Goal: Information Seeking & Learning: Learn about a topic

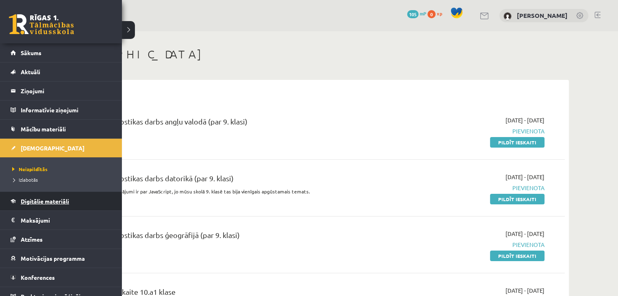
click at [26, 202] on span "Digitālie materiāli" at bounding box center [45, 201] width 48 height 7
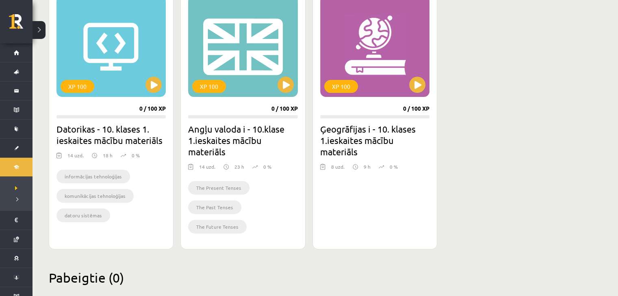
scroll to position [216, 0]
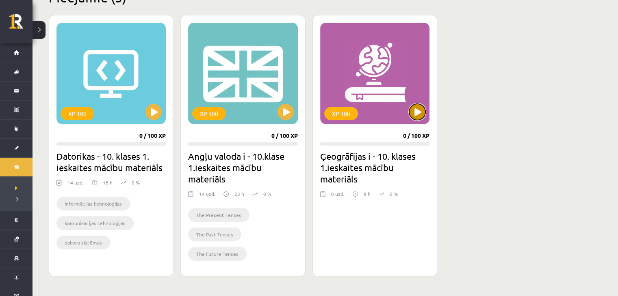
click at [419, 111] on button at bounding box center [417, 112] width 16 height 16
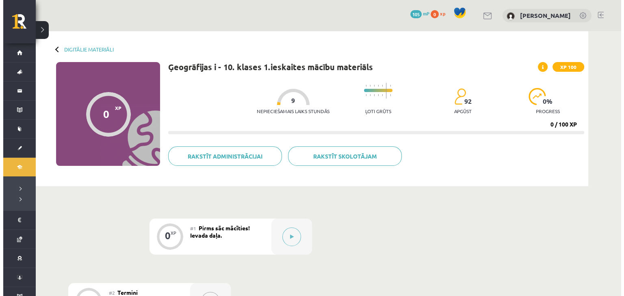
scroll to position [135, 0]
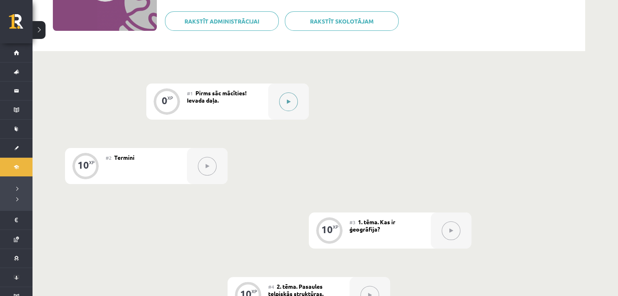
click at [296, 102] on button at bounding box center [288, 102] width 19 height 19
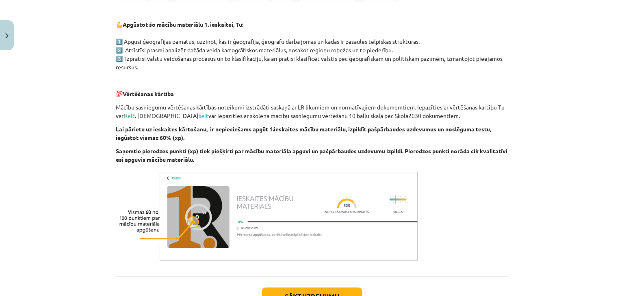
scroll to position [468, 0]
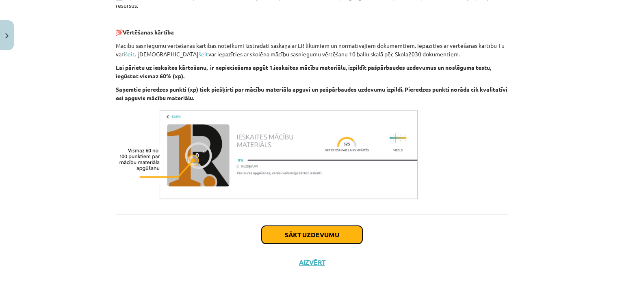
click at [287, 236] on button "Sākt uzdevumu" at bounding box center [311, 235] width 101 height 18
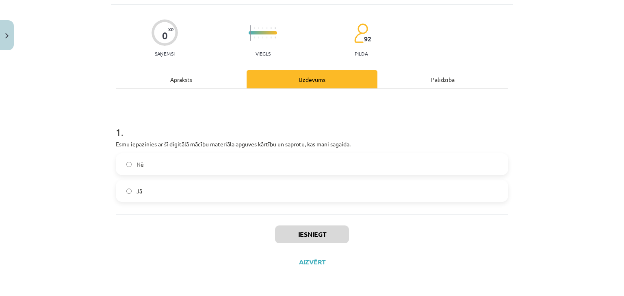
scroll to position [20, 0]
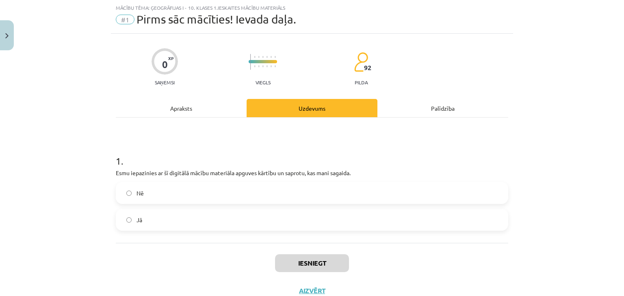
click at [125, 224] on label "Jā" at bounding box center [312, 220] width 391 height 20
click at [283, 262] on button "Iesniegt" at bounding box center [312, 264] width 74 height 18
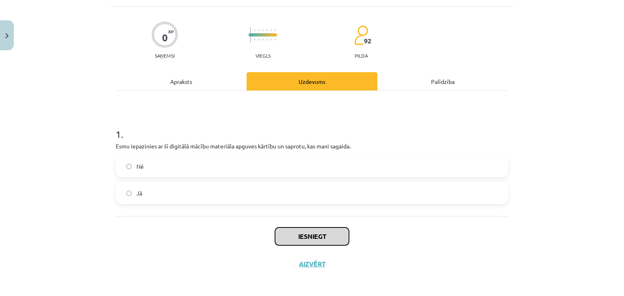
scroll to position [49, 0]
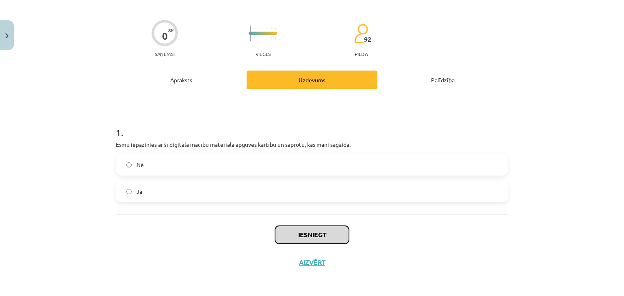
click at [317, 233] on button "Iesniegt" at bounding box center [312, 235] width 74 height 18
click at [292, 237] on button "Iesniegt" at bounding box center [312, 235] width 74 height 18
click at [292, 238] on button "Iesniegt" at bounding box center [312, 235] width 74 height 18
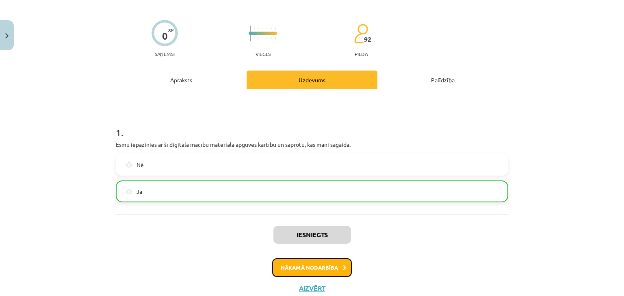
click at [330, 265] on button "Nākamā nodarbība" at bounding box center [312, 268] width 80 height 19
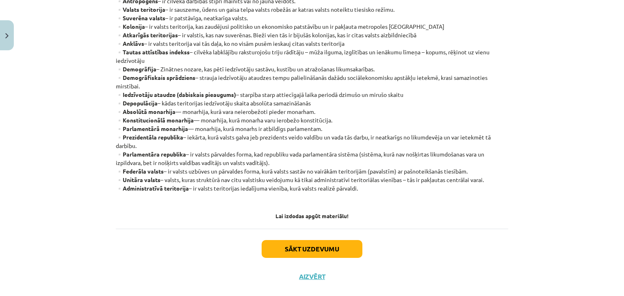
scroll to position [183, 0]
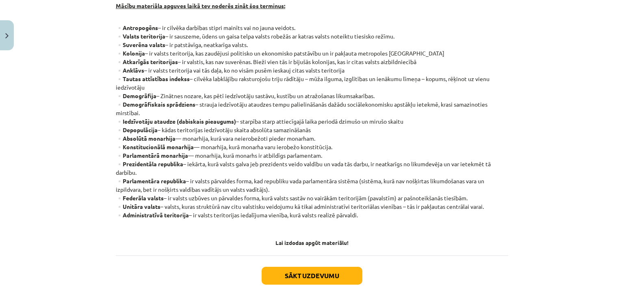
drag, startPoint x: 116, startPoint y: 26, endPoint x: 496, endPoint y: 213, distance: 424.0
click at [496, 213] on p "▫️Antropogēns – ir cilvēka darbības stipri mainīts vai no jauna veidots. ▫️Vals…" at bounding box center [312, 126] width 392 height 205
click at [497, 212] on p "▫️Antropogēns – ir cilvēka darbības stipri mainīts vai no jauna veidots. ▫️Vals…" at bounding box center [312, 126] width 392 height 205
drag, startPoint x: 110, startPoint y: 4, endPoint x: 377, endPoint y: 215, distance: 339.9
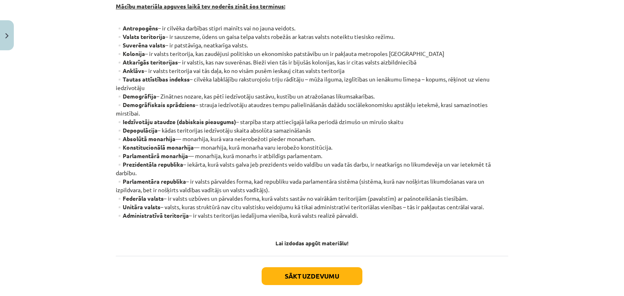
click at [377, 215] on div "10 XP Saņemsi Viegls 92 pilda Apraksts Uzdevums Palīdzība Termini Mācību materi…" at bounding box center [312, 95] width 402 height 446
copy div "Loremi dolorsita consect adipi eli seddoei tempo inc utlabore: ▫️Etdoloremag – …"
click at [377, 215] on p "▫️Antropogēns – ir cilvēka darbības stipri mainīts vai no jauna veidots. ▫️Vals…" at bounding box center [312, 126] width 392 height 205
click at [307, 273] on button "Sākt uzdevumu" at bounding box center [311, 277] width 101 height 18
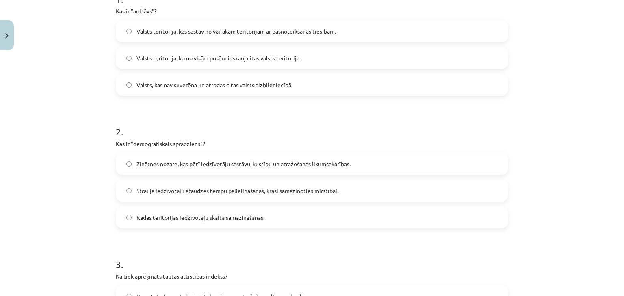
scroll to position [20, 0]
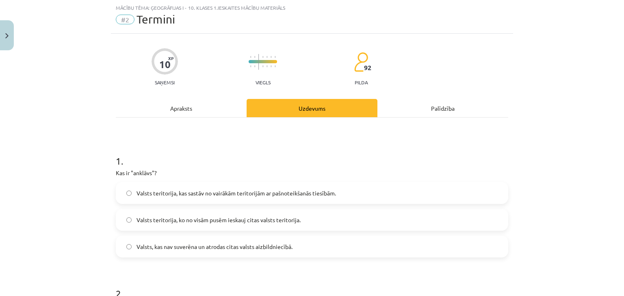
click at [194, 224] on span "Valsts teritorija, ko no visām pusēm ieskauj citas valsts teritorija." at bounding box center [218, 220] width 164 height 9
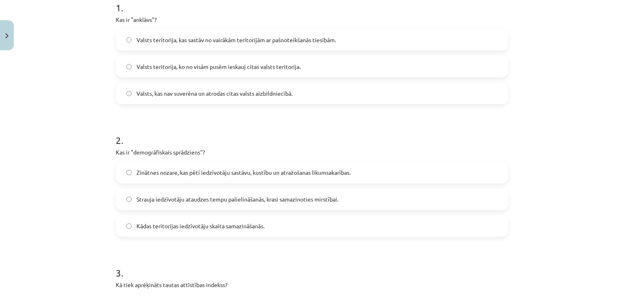
scroll to position [201, 0]
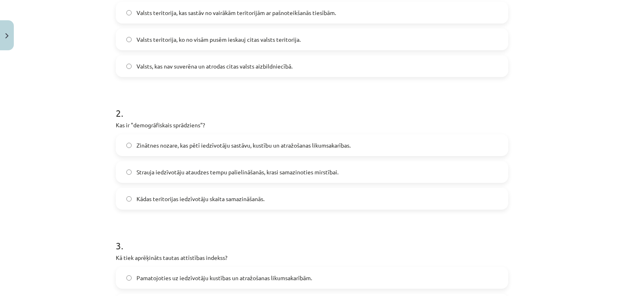
click at [212, 176] on span "Strauja iedzīvotāju ataudzes tempu palielināšanās, krasi samazinoties mirstībai." at bounding box center [237, 172] width 202 height 9
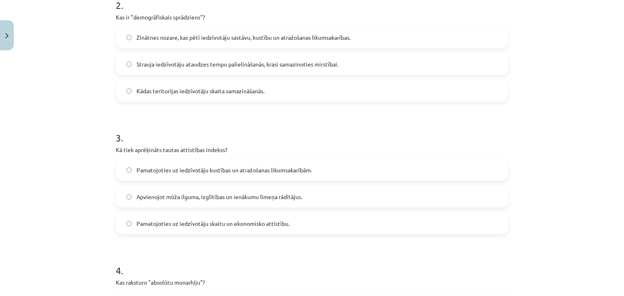
scroll to position [336, 0]
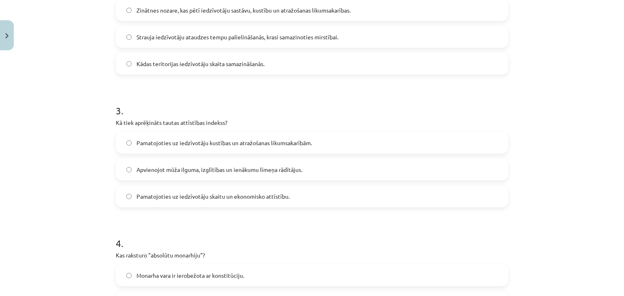
click at [198, 176] on label "Apvienojot mūža ilguma, izglītības un ienākumu līmeņa rādītājus." at bounding box center [312, 170] width 391 height 20
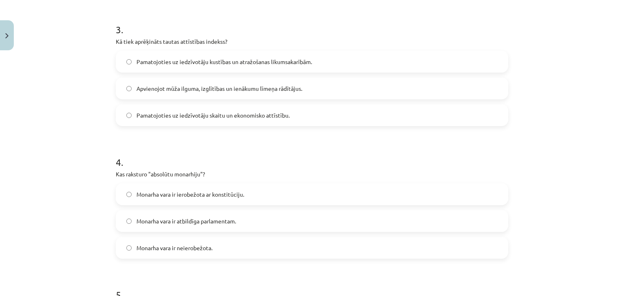
scroll to position [471, 0]
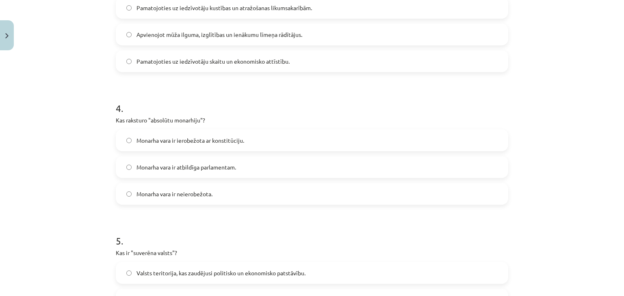
click at [164, 194] on span "Monarha vara ir neierobežota." at bounding box center [174, 194] width 76 height 9
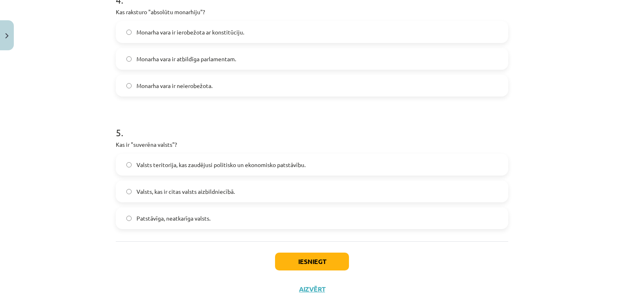
scroll to position [607, 0]
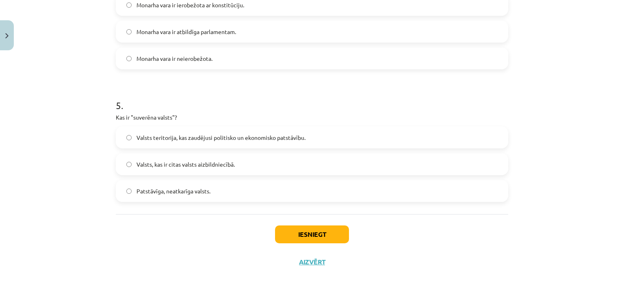
drag, startPoint x: 161, startPoint y: 192, endPoint x: 174, endPoint y: 197, distance: 13.9
click at [161, 192] on span "Patstāvīga, neatkarīga valsts." at bounding box center [173, 191] width 74 height 9
click at [315, 235] on button "Iesniegt" at bounding box center [312, 235] width 74 height 18
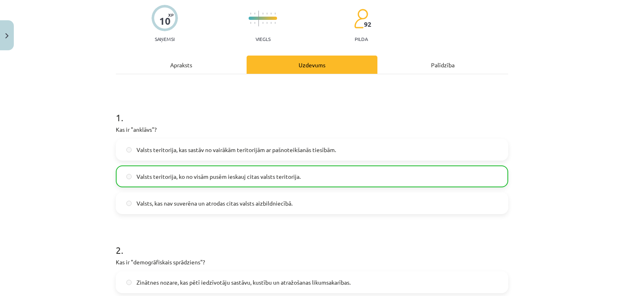
scroll to position [37, 0]
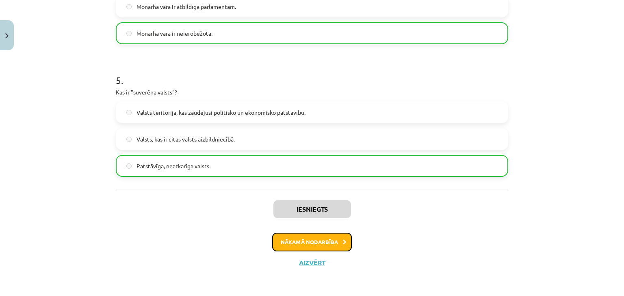
click at [332, 239] on button "Nākamā nodarbība" at bounding box center [312, 242] width 80 height 19
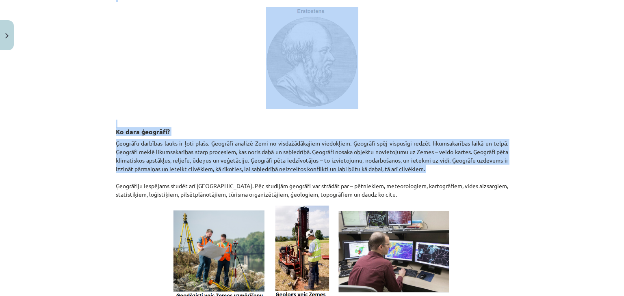
scroll to position [336, 0]
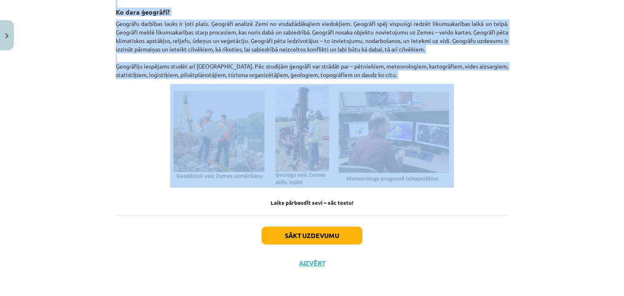
drag, startPoint x: 273, startPoint y: 108, endPoint x: 455, endPoint y: 180, distance: 195.6
click at [455, 180] on div "Kas ir ģeogrāfija? Ģeogrāfija ir zinātne par Zemi un procesiem uz tās. Ģeogrāfi…" at bounding box center [312, 7] width 392 height 397
copy div "Lor ip dolorsitam? Consectetu ad elitsed doe Temp in utlaboree do mag. Aliquaen…"
click at [162, 178] on p at bounding box center [312, 136] width 392 height 104
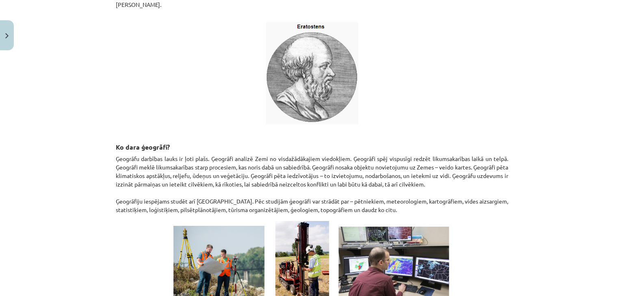
scroll to position [309, 0]
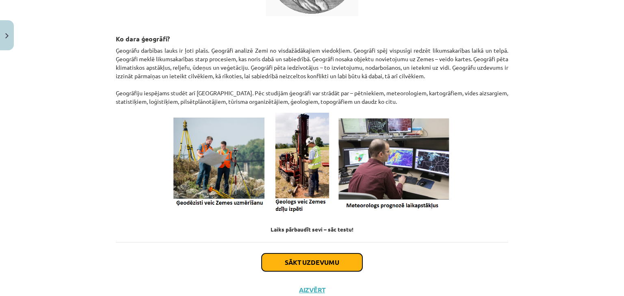
click at [336, 261] on button "Sākt uzdevumu" at bounding box center [311, 263] width 101 height 18
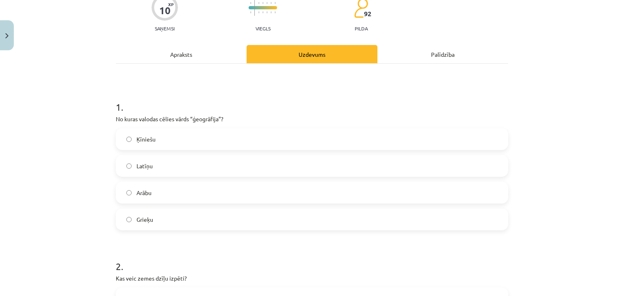
scroll to position [102, 0]
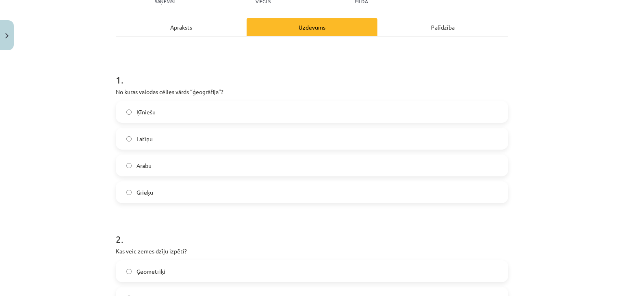
click at [125, 196] on label "Grieķu" at bounding box center [312, 192] width 391 height 20
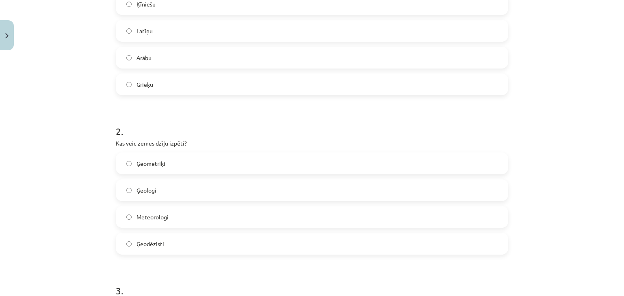
scroll to position [264, 0]
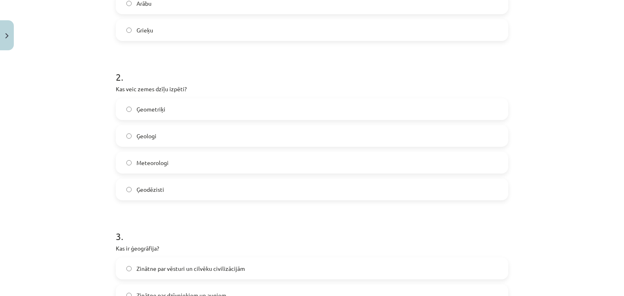
drag, startPoint x: 229, startPoint y: 172, endPoint x: 209, endPoint y: 129, distance: 48.0
click at [229, 172] on label "Meteorologi" at bounding box center [312, 163] width 391 height 20
click at [136, 134] on span "Ģeologi" at bounding box center [146, 136] width 20 height 9
drag, startPoint x: 112, startPoint y: 87, endPoint x: 185, endPoint y: 91, distance: 73.2
click at [185, 91] on p "Kas veic zemes dzīļu izpēti?" at bounding box center [312, 89] width 392 height 9
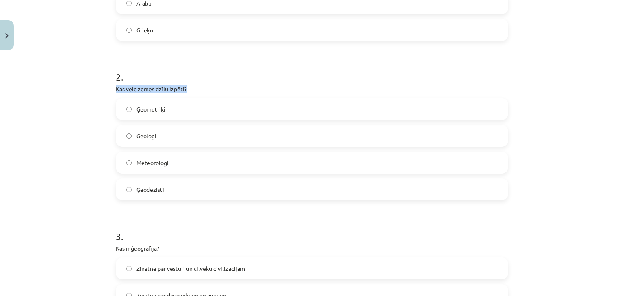
copy p "Kas veic zemes dzīļu izpēti?"
click at [116, 97] on div "2 . Kas veic zemes dzīļu izpēti? Ģeometriķi Ģeologi Meteorologi Ģeodēzisti" at bounding box center [312, 128] width 392 height 143
drag, startPoint x: 134, startPoint y: 108, endPoint x: 177, endPoint y: 181, distance: 85.0
click at [177, 181] on div "Ģeometriķi Ģeologi Meteorologi Ģeodēzisti" at bounding box center [312, 149] width 392 height 102
copy div "Ģeometriķi Ģeologi Meteorologi Ģeodēzisti"
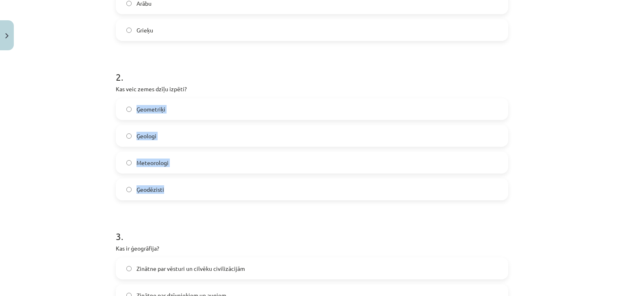
click at [186, 162] on label "Meteorologi" at bounding box center [312, 163] width 391 height 20
click at [156, 138] on label "Ģeologi" at bounding box center [312, 136] width 391 height 20
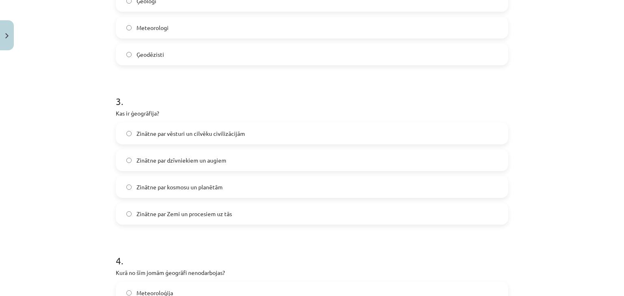
scroll to position [426, 0]
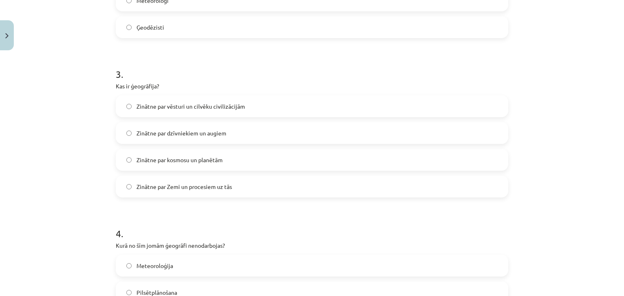
click at [183, 190] on span "Zinātne par Zemi un procesiem uz tās" at bounding box center [183, 187] width 95 height 9
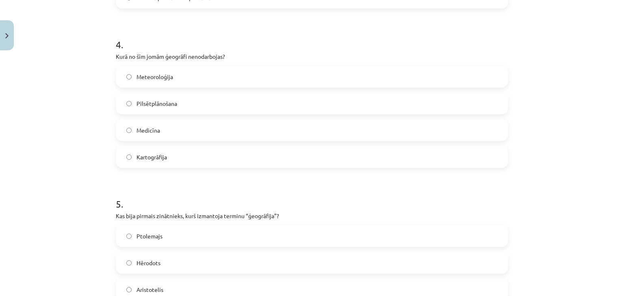
scroll to position [589, 0]
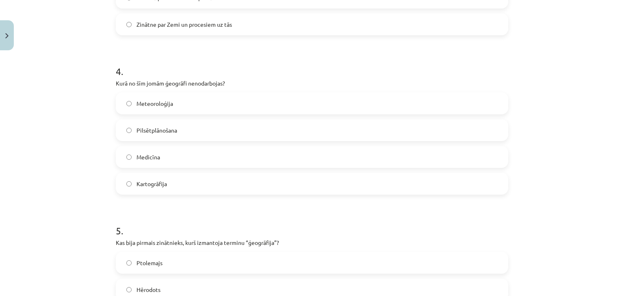
click at [184, 159] on label "Medicīna" at bounding box center [312, 157] width 391 height 20
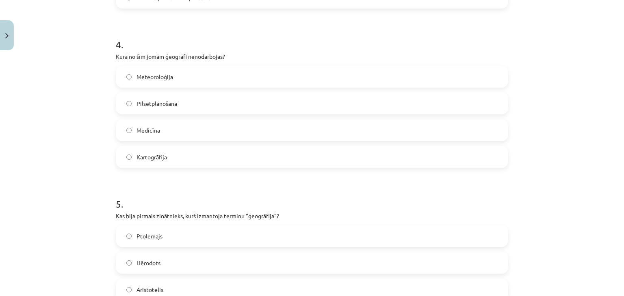
scroll to position [643, 0]
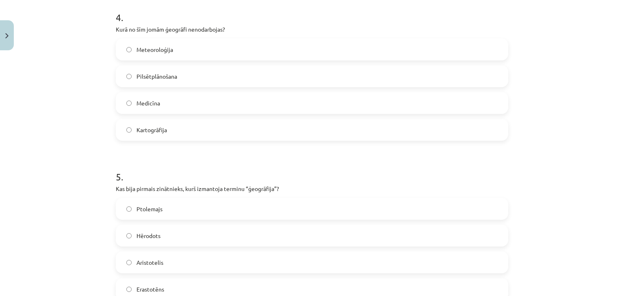
click at [197, 160] on h1 "5 ." at bounding box center [312, 169] width 392 height 25
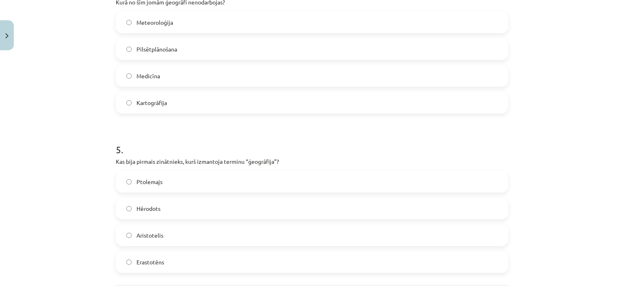
scroll to position [724, 0]
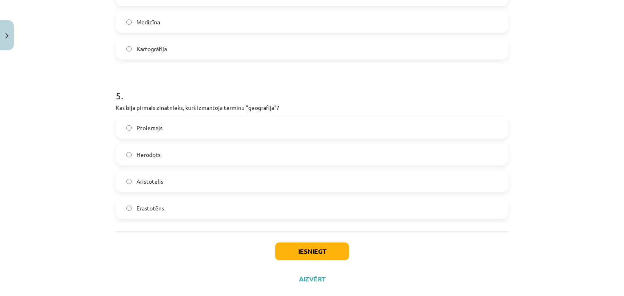
click at [166, 206] on label "Erastotēns" at bounding box center [312, 208] width 391 height 20
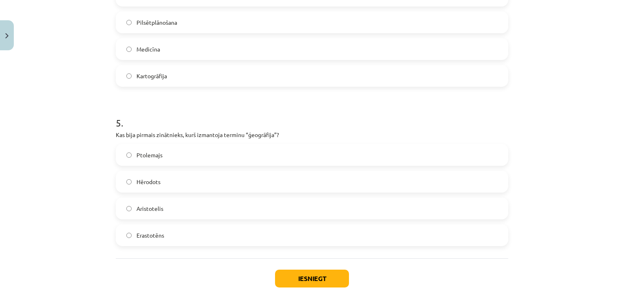
scroll to position [741, 0]
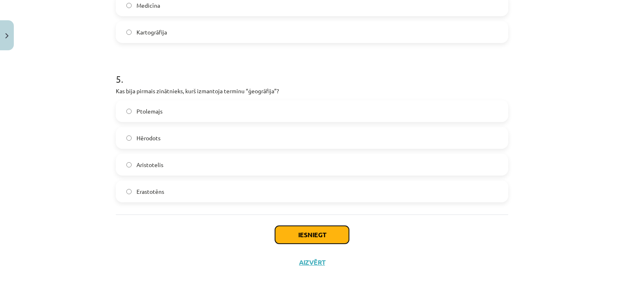
click at [301, 236] on button "Iesniegt" at bounding box center [312, 235] width 74 height 18
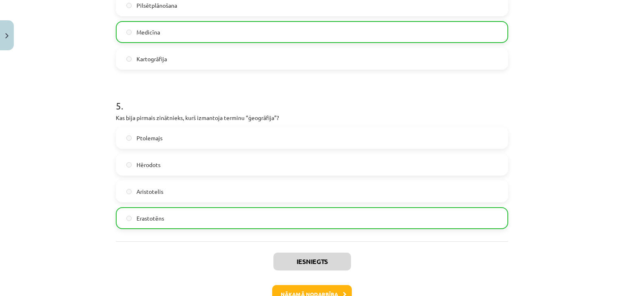
scroll to position [767, 0]
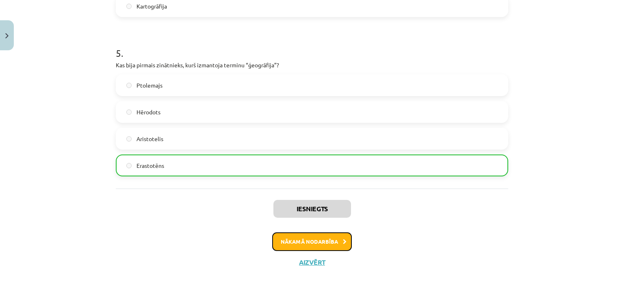
click at [309, 242] on button "Nākamā nodarbība" at bounding box center [312, 242] width 80 height 19
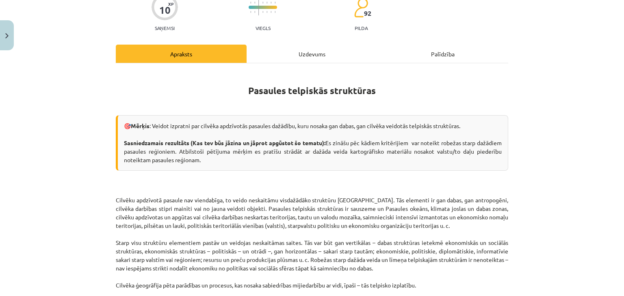
scroll to position [102, 0]
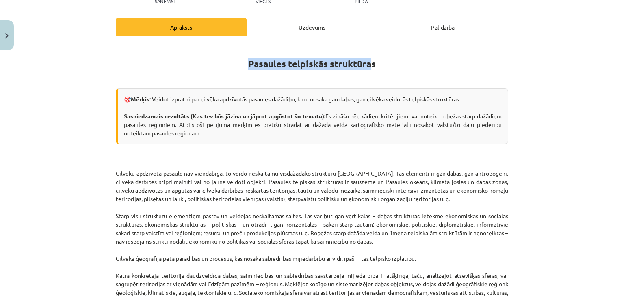
drag, startPoint x: 243, startPoint y: 62, endPoint x: 381, endPoint y: 60, distance: 138.1
click at [370, 55] on h1 "Pasaules telpiskās struktūras" at bounding box center [312, 62] width 392 height 37
click at [383, 61] on h1 "Pasaules telpiskās struktūras" at bounding box center [312, 62] width 392 height 37
click at [566, 138] on div "Mācību tēma: Ģeogrāfijas i - 10. klases 1.ieskaites mācību materiāls #4 2. tēma…" at bounding box center [312, 148] width 624 height 296
click at [64, 157] on div "Mācību tēma: Ģeogrāfijas i - 10. klases 1.ieskaites mācību materiāls #4 2. tēma…" at bounding box center [312, 148] width 624 height 296
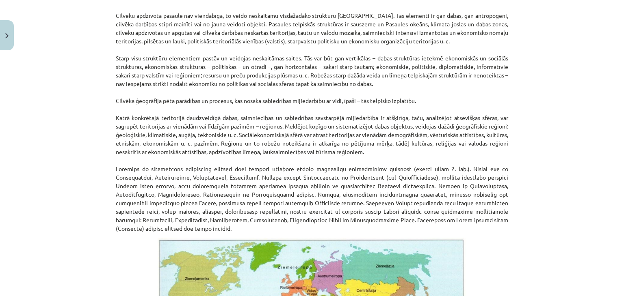
scroll to position [232, 0]
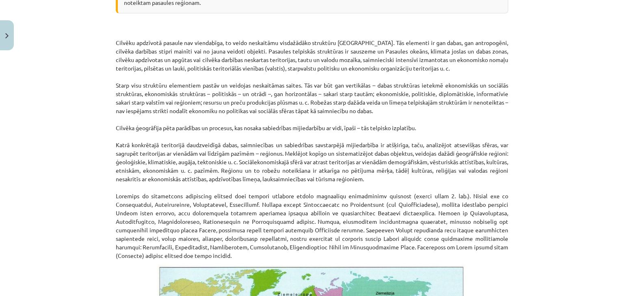
click at [193, 123] on p "Cilvēku apdzīvotā pasaule nav viendabīga, to veido neskaitāmu visdažādāko struk…" at bounding box center [312, 141] width 392 height 239
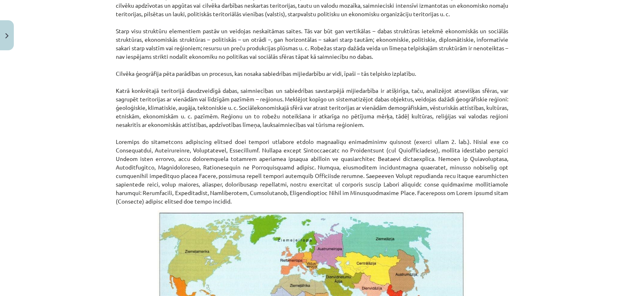
scroll to position [313, 0]
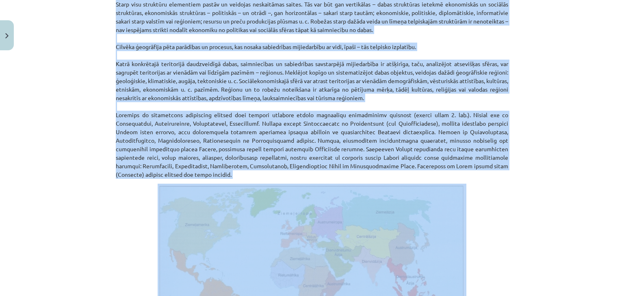
drag, startPoint x: 113, startPoint y: 148, endPoint x: 520, endPoint y: 178, distance: 407.5
click at [520, 178] on div "Mācību tēma: Ģeogrāfijas i - 10. klases 1.ieskaites mācību materiāls #4 2. tēma…" at bounding box center [312, 148] width 624 height 296
copy div "Loremip dolorsita consect adi elitseddoe, te incid utlaboreet doloremagna aliqu…"
click at [232, 131] on p "Cilvēku apdzīvotā pasaule nav viendabīga, to veido neskaitāmu visdažādāko struk…" at bounding box center [312, 59] width 392 height 239
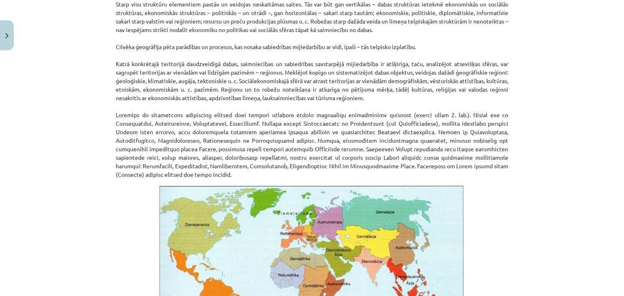
click at [145, 97] on p "Cilvēku apdzīvotā pasaule nav viendabīga, to veido neskaitāmu visdažādāko struk…" at bounding box center [312, 59] width 392 height 239
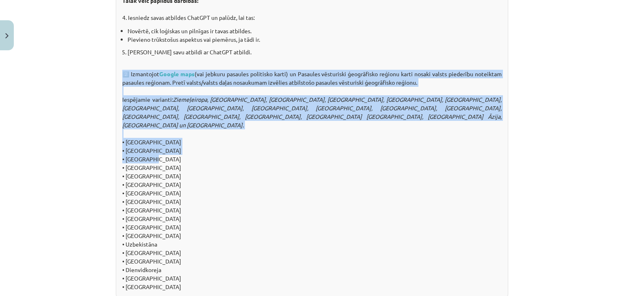
scroll to position [801, 0]
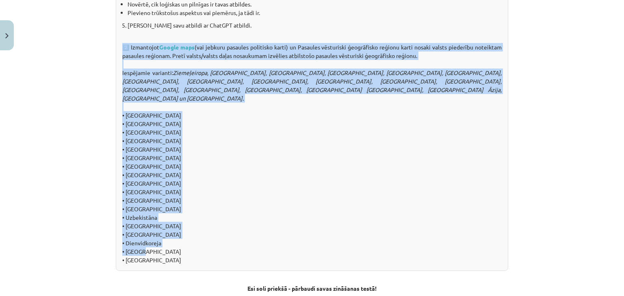
drag, startPoint x: 119, startPoint y: 72, endPoint x: 172, endPoint y: 169, distance: 110.7
click at [173, 236] on div "📖 Uzdevums! 1️⃣ Atbildi uz jautājumiem. Atbildes pieraksti pierakstu kladē. Kas…" at bounding box center [312, 85] width 392 height 372
drag, startPoint x: 154, startPoint y: 109, endPoint x: 146, endPoint y: 74, distance: 36.2
click at [154, 109] on div "📖 Uzdevums! 1️⃣ Atbildi uz jautājumiem. Atbildes pieraksti pierakstu kladē. Kas…" at bounding box center [312, 85] width 392 height 372
click at [127, 46] on div "📖 Uzdevums! 1️⃣ Atbildi uz jautājumiem. Atbildes pieraksti pierakstu kladē. Kas…" at bounding box center [312, 85] width 392 height 372
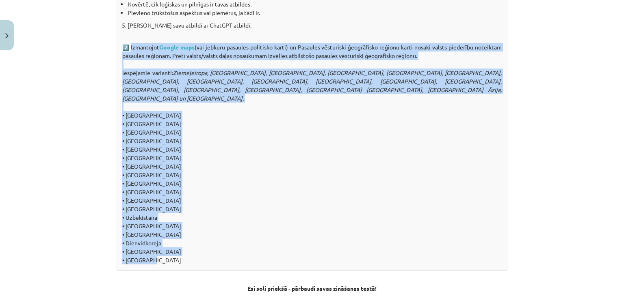
drag, startPoint x: 127, startPoint y: 46, endPoint x: 190, endPoint y: 255, distance: 218.5
click at [190, 255] on div "📖 Uzdevums! 1️⃣ Atbildi uz jautājumiem. Atbildes pieraksti pierakstu kladē. Kas…" at bounding box center [312, 85] width 392 height 372
copy div "Izmantojot Google maps (vai jebkuru pasaules politisko karti) un Pasaules vēstu…"
click at [190, 255] on div "📖 Uzdevums! 1️⃣ Atbildi uz jautājumiem. Atbildes pieraksti pierakstu kladē. Kas…" at bounding box center [312, 85] width 392 height 372
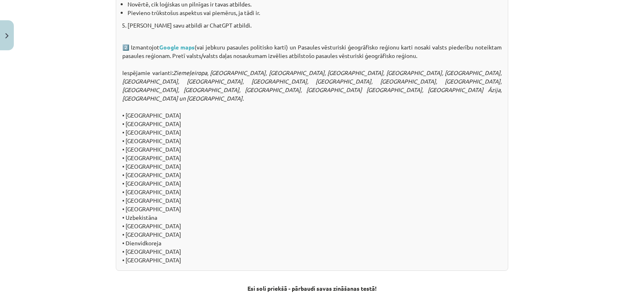
click at [262, 185] on div "📖 Uzdevums! 1️⃣ Atbildi uz jautājumiem. Atbildes pieraksti pierakstu kladē. Kas…" at bounding box center [312, 85] width 392 height 372
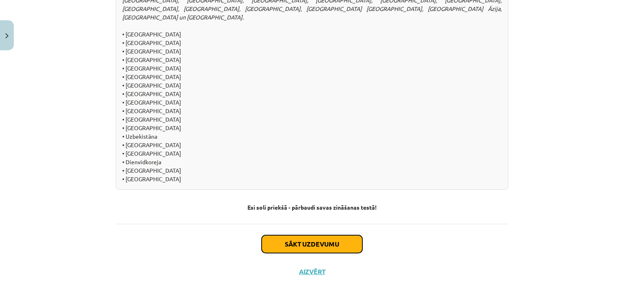
click at [337, 235] on button "Sākt uzdevumu" at bounding box center [311, 244] width 101 height 18
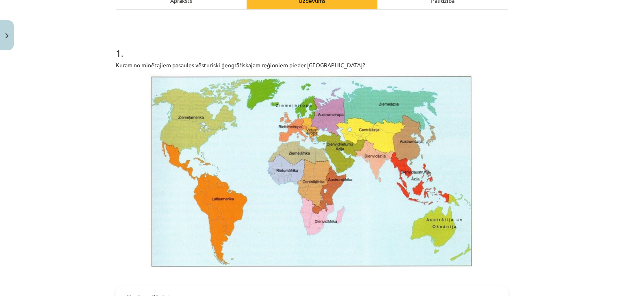
scroll to position [156, 0]
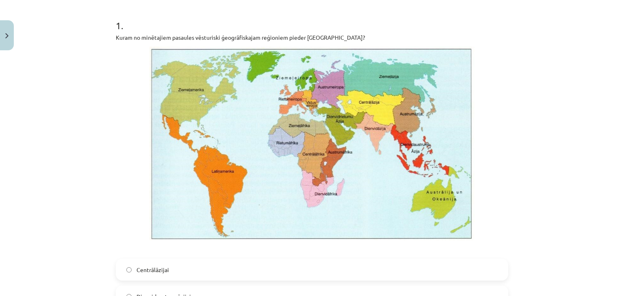
click at [82, 119] on div "Mācību tēma: Ģeogrāfijas i - 10. klases 1.ieskaites mācību materiāls #4 2. tēma…" at bounding box center [312, 148] width 624 height 296
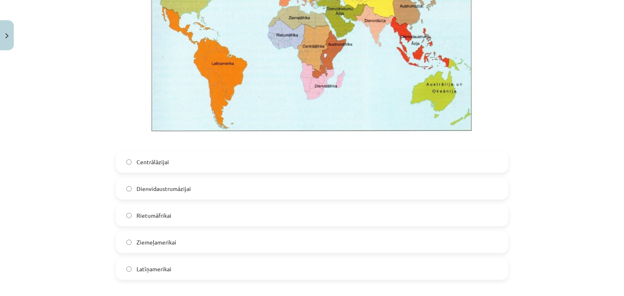
scroll to position [210, 0]
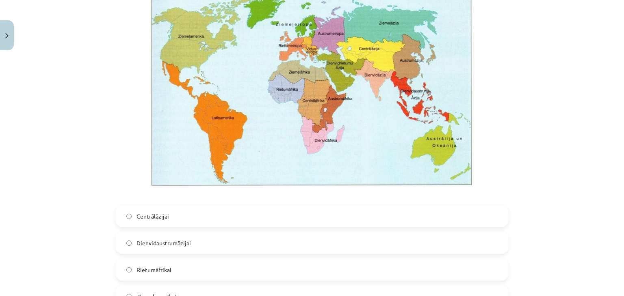
click at [149, 169] on img at bounding box center [311, 90] width 325 height 194
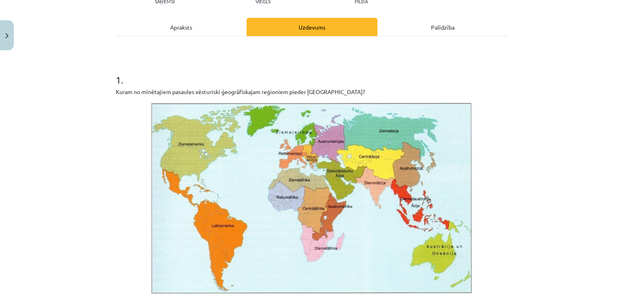
scroll to position [75, 0]
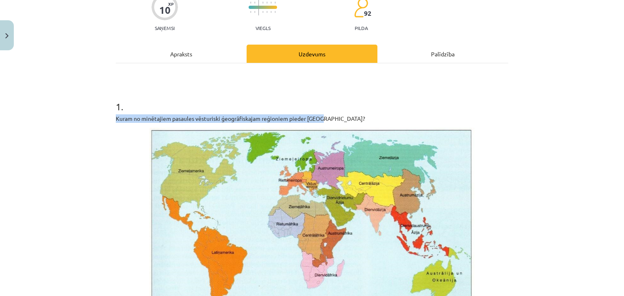
drag, startPoint x: 112, startPoint y: 117, endPoint x: 321, endPoint y: 120, distance: 209.1
copy p "Kuram no minētajiem pasaules vēsturiski ģeogrāfiskajam reģioniem pieder [GEOGRA…"
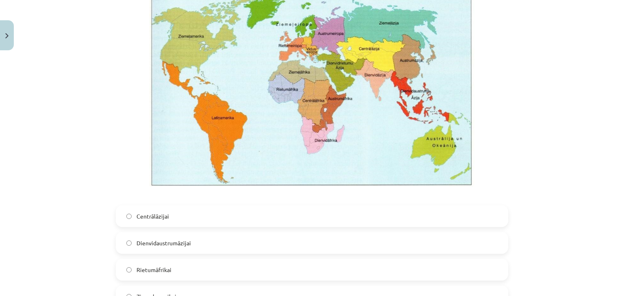
scroll to position [318, 0]
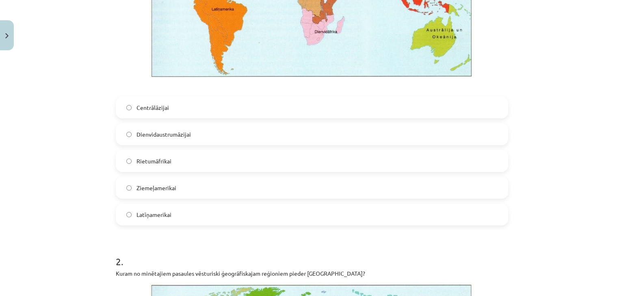
drag, startPoint x: 244, startPoint y: 249, endPoint x: 239, endPoint y: 243, distance: 7.6
click at [243, 249] on h1 "2 ." at bounding box center [312, 254] width 392 height 25
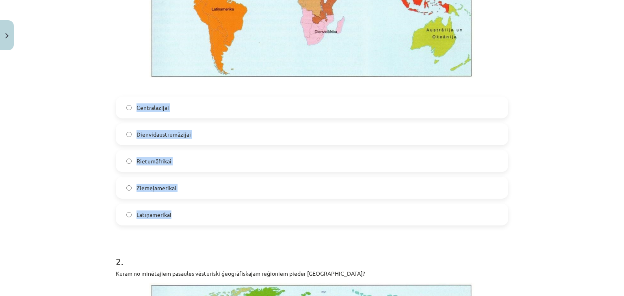
drag, startPoint x: 130, startPoint y: 108, endPoint x: 193, endPoint y: 218, distance: 126.8
click at [193, 218] on div "Centrālāzijai Dienvidaustrumāzijai Rietumāfrikai [GEOGRAPHIC_DATA] Latīņamerikai" at bounding box center [312, 161] width 392 height 129
copy div "Centrālāzijai Dienvidaustrumāzijai Rietumāfrikai [GEOGRAPHIC_DATA] Latīņamerikai"
click at [130, 214] on label "Latīņamerikai" at bounding box center [312, 215] width 391 height 20
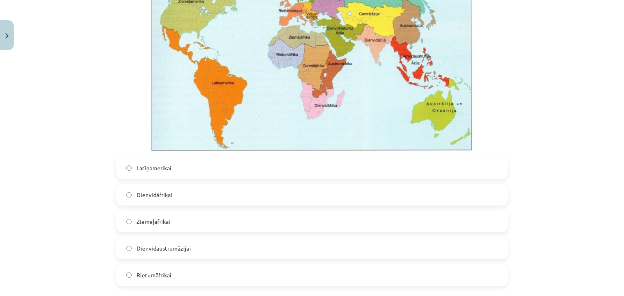
scroll to position [562, 0]
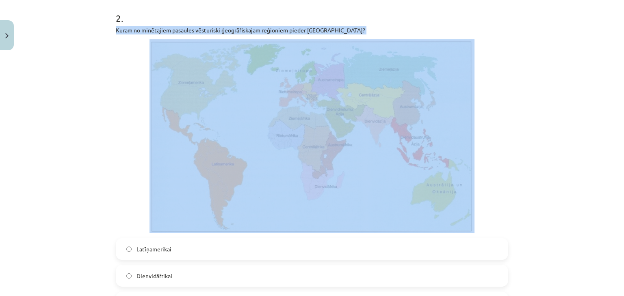
drag, startPoint x: 111, startPoint y: 30, endPoint x: 342, endPoint y: 36, distance: 231.1
copy div "Kuram no minētajiem pasaules vēsturiski ģeogrāfiskajam reģioniem pieder [GEOGRA…"
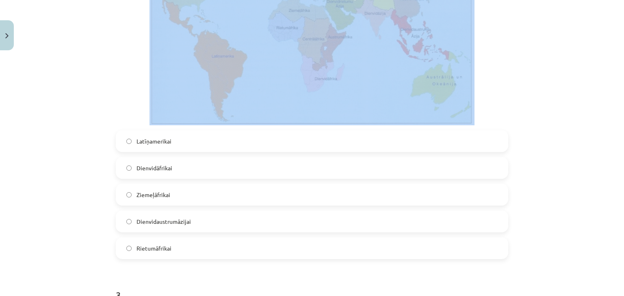
click at [97, 92] on div "Mācību tēma: Ģeogrāfijas i - 10. klases 1.ieskaites mācību materiāls #4 2. tēma…" at bounding box center [312, 148] width 624 height 296
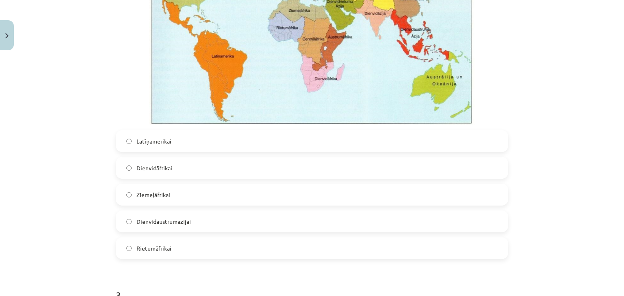
click at [133, 108] on p at bounding box center [312, 28] width 392 height 194
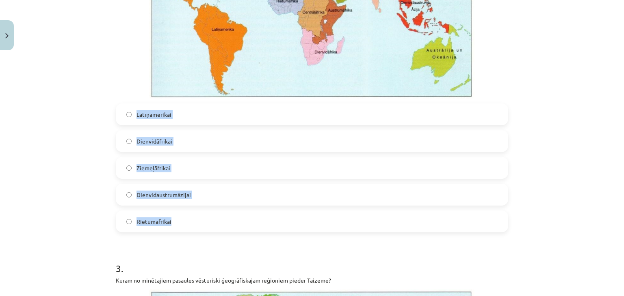
drag, startPoint x: 132, startPoint y: 116, endPoint x: 193, endPoint y: 216, distance: 117.9
click at [193, 216] on div "Latīņamerikai Dienvidāfrikai [GEOGRAPHIC_DATA] Dienvidaustrumāzijai Rietumāfrik…" at bounding box center [312, 168] width 392 height 129
copy div "Latīņamerikai Dienvidāfrikai [GEOGRAPHIC_DATA] Dienvidaustrumāzijai Rietumāfrik…"
click at [91, 223] on div "Mācību tēma: Ģeogrāfijas i - 10. klases 1.ieskaites mācību materiāls #4 2. tēma…" at bounding box center [312, 148] width 624 height 296
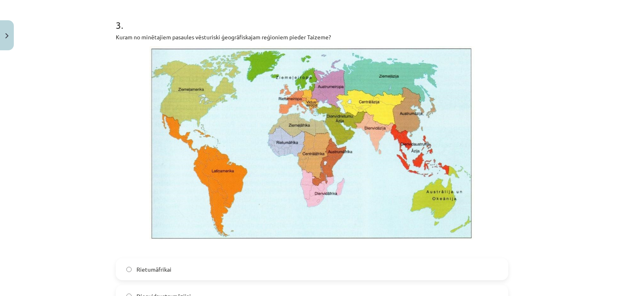
scroll to position [914, 0]
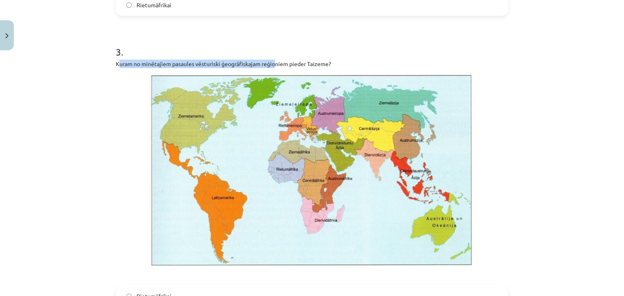
drag, startPoint x: 119, startPoint y: 65, endPoint x: 273, endPoint y: 61, distance: 154.3
click at [273, 61] on p "Kuram no minētajiem pasaules vēsturiski ģeogrāfiskajam reģioniem pieder Taizeme?" at bounding box center [312, 64] width 392 height 9
click at [116, 63] on p "Kuram no minētajiem pasaules vēsturiski ģeogrāfiskajam reģioniem pieder Taizeme?" at bounding box center [312, 64] width 392 height 9
drag, startPoint x: 111, startPoint y: 63, endPoint x: 340, endPoint y: 64, distance: 229.4
click at [340, 64] on div "10 XP Saņemsi Viegls 92 pilda Apraksts Uzdevums Palīdzība 1 . Kuram no minētaji…" at bounding box center [312, 213] width 402 height 2146
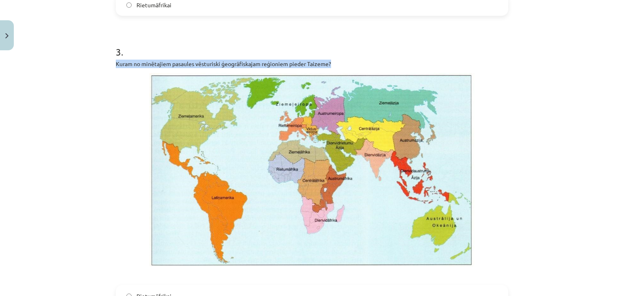
click at [343, 62] on p "Kuram no minētajiem pasaules vēsturiski ģeogrāfiskajam reģioniem pieder Taizeme?" at bounding box center [312, 64] width 392 height 9
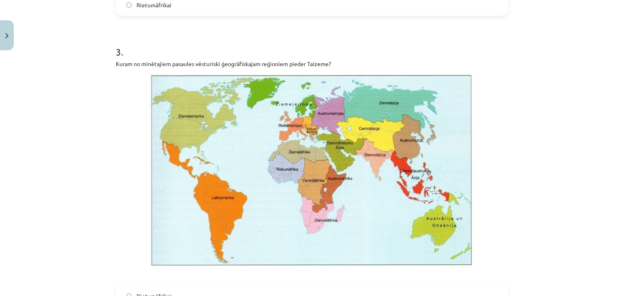
scroll to position [1076, 0]
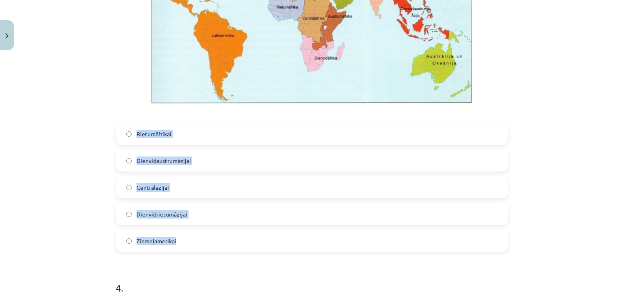
drag, startPoint x: 138, startPoint y: 138, endPoint x: 197, endPoint y: 243, distance: 120.5
click at [197, 243] on div "Rietumāfrikai Dienvidaustrumāzijai Centrālāzijai Dienvidrietumāzijai Ziemeļamer…" at bounding box center [312, 187] width 392 height 129
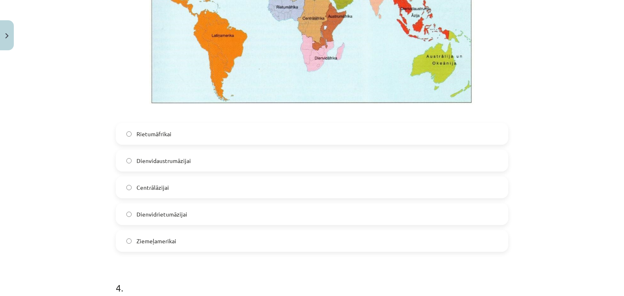
click at [147, 256] on form "1 . Kuram no minētajiem pasaules vēsturiski ģeogrāfiskajam reģioniem pieder [GE…" at bounding box center [312, 68] width 392 height 1964
click at [174, 163] on span "Dienvidaustrumāzijai" at bounding box center [163, 161] width 54 height 9
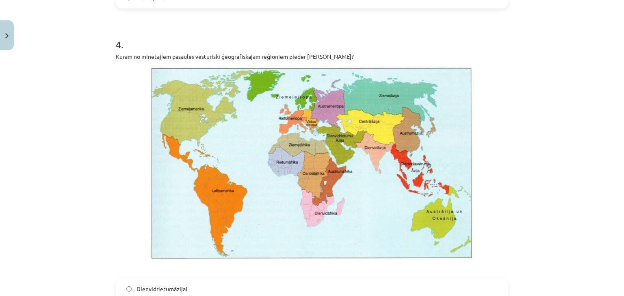
scroll to position [1238, 0]
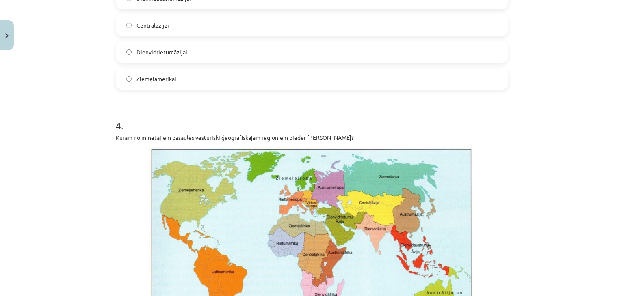
click at [161, 197] on img at bounding box center [311, 244] width 325 height 194
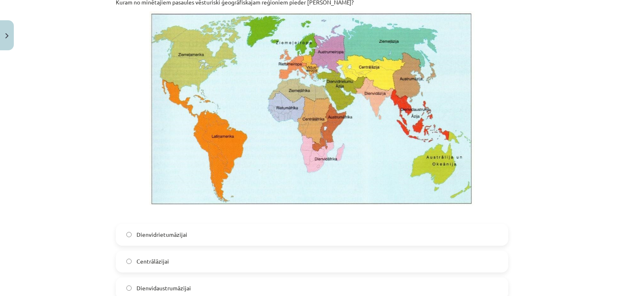
scroll to position [1401, 0]
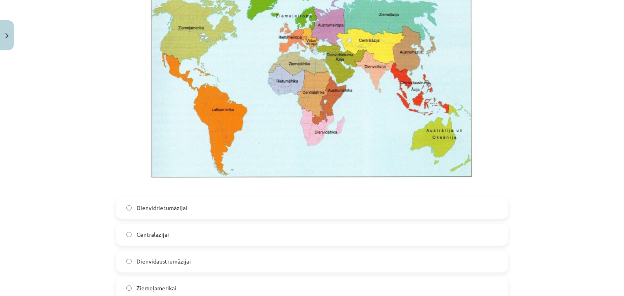
click at [160, 210] on span "Dienvidrietumāzijai" at bounding box center [161, 208] width 51 height 9
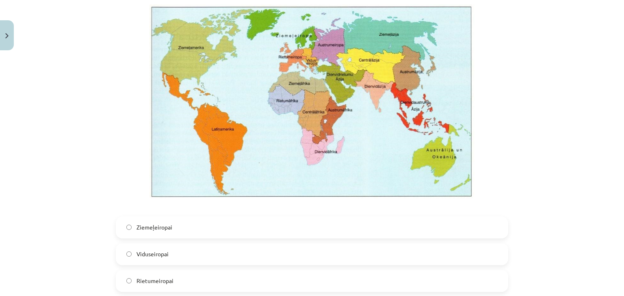
scroll to position [1752, 0]
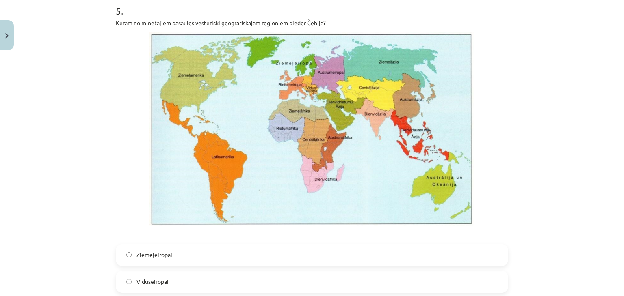
drag, startPoint x: 118, startPoint y: 201, endPoint x: 131, endPoint y: 198, distance: 13.4
click at [118, 201] on p at bounding box center [312, 129] width 392 height 194
click at [164, 122] on img at bounding box center [311, 129] width 325 height 194
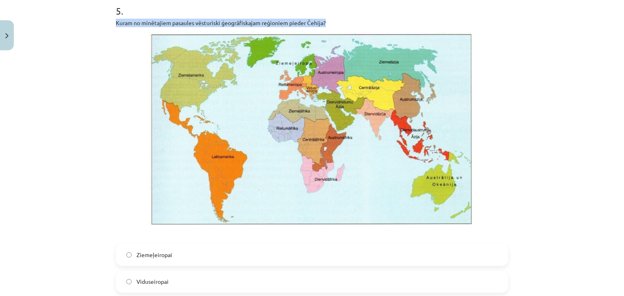
drag, startPoint x: 108, startPoint y: 20, endPoint x: 323, endPoint y: 25, distance: 215.2
click at [346, 24] on p "Kuram no minētajiem pasaules vēsturiski ģeogrāfiskajam reģioniem pieder Čehija?" at bounding box center [312, 23] width 392 height 9
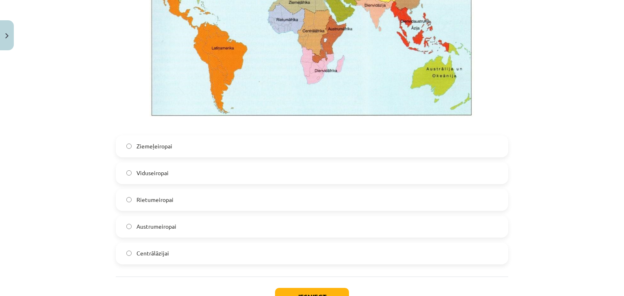
scroll to position [1888, 0]
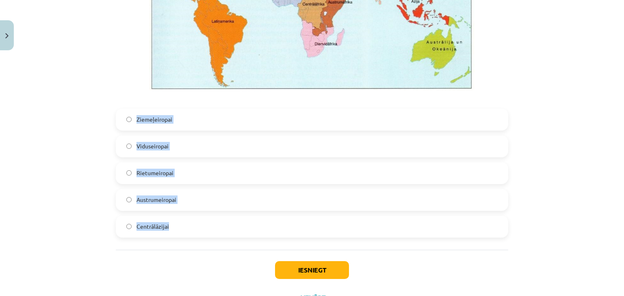
drag, startPoint x: 132, startPoint y: 115, endPoint x: 180, endPoint y: 227, distance: 121.5
click at [180, 227] on div "Ziemeļeiropai Viduseiropai Rietumeiropai [GEOGRAPHIC_DATA]" at bounding box center [312, 173] width 392 height 129
click at [103, 170] on div "Mācību tēma: Ģeogrāfijas i - 10. klases 1.ieskaites mācību materiāls #4 2. tēma…" at bounding box center [312, 148] width 624 height 296
click at [136, 147] on span "Viduseiropai" at bounding box center [152, 146] width 32 height 9
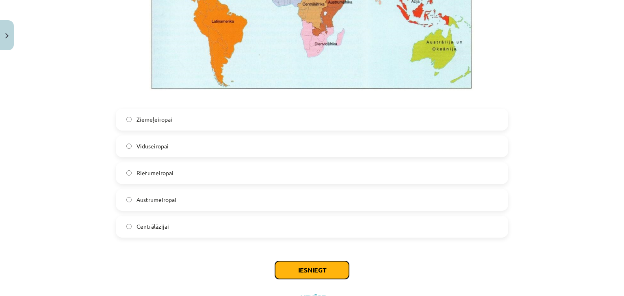
click at [311, 264] on button "Iesniegt" at bounding box center [312, 270] width 74 height 18
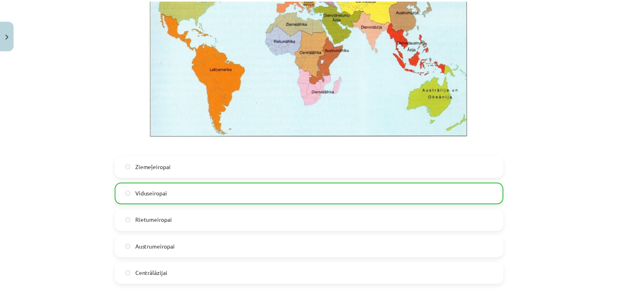
scroll to position [1949, 0]
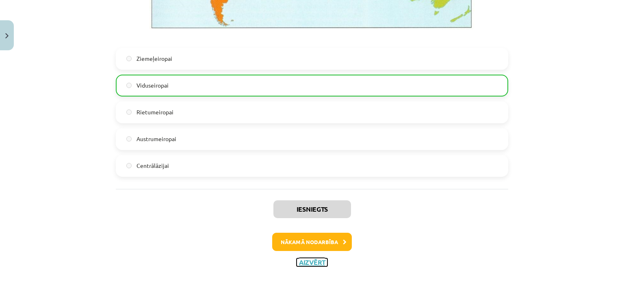
click at [299, 263] on button "Aizvērt" at bounding box center [311, 263] width 31 height 8
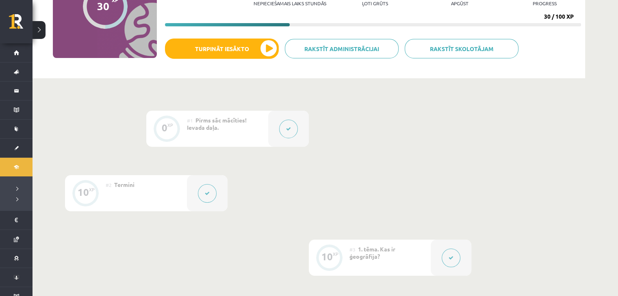
scroll to position [0, 0]
